Goal: Transaction & Acquisition: Obtain resource

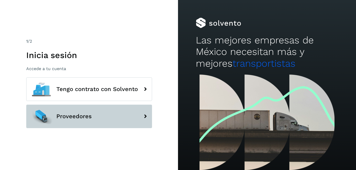
click at [98, 124] on button "Proveedores" at bounding box center [89, 117] width 126 height 24
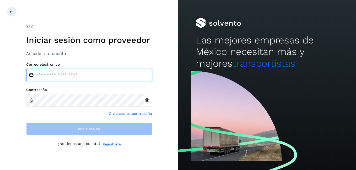
click at [69, 75] on input "email" at bounding box center [89, 75] width 126 height 13
type input "**********"
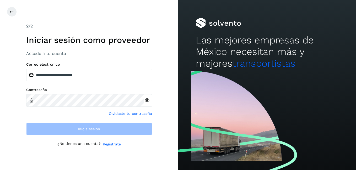
click at [58, 91] on label "Contraseña" at bounding box center [89, 90] width 126 height 4
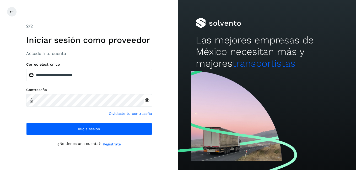
click at [147, 102] on icon at bounding box center [146, 100] width 5 height 5
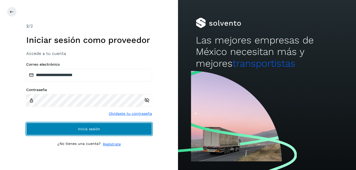
click at [115, 133] on button "Inicia sesión" at bounding box center [89, 129] width 126 height 13
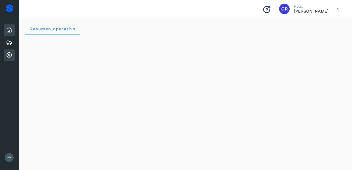
click at [13, 58] on div "Cuentas por cobrar" at bounding box center [9, 55] width 11 height 12
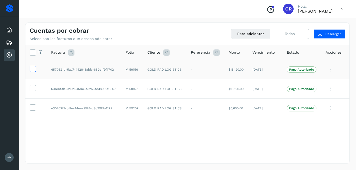
click at [32, 72] on label at bounding box center [33, 69] width 6 height 6
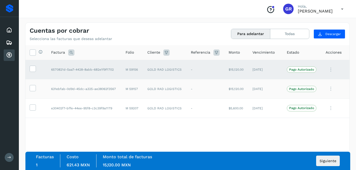
click at [33, 91] on span at bounding box center [32, 89] width 5 height 4
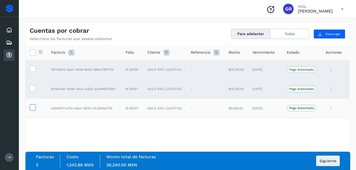
click at [34, 108] on icon at bounding box center [32, 106] width 5 height 5
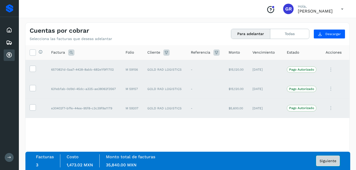
click at [328, 164] on button "Siguiente" at bounding box center [328, 161] width 24 height 10
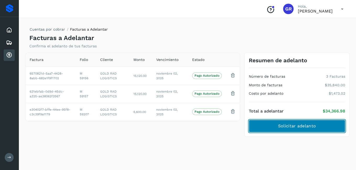
click at [288, 128] on span "Solicitar adelanto" at bounding box center [297, 126] width 38 height 6
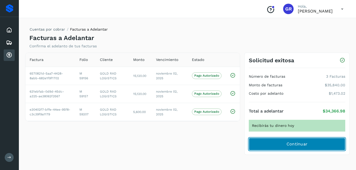
click at [278, 144] on button "Continuar" at bounding box center [296, 144] width 96 height 13
